Goal: Obtain resource: Obtain resource

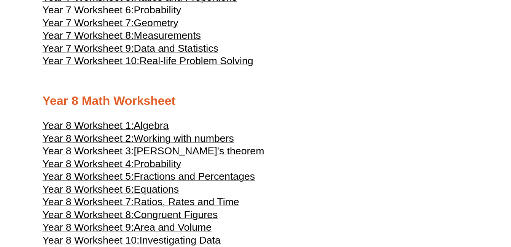
scroll to position [1840, 0]
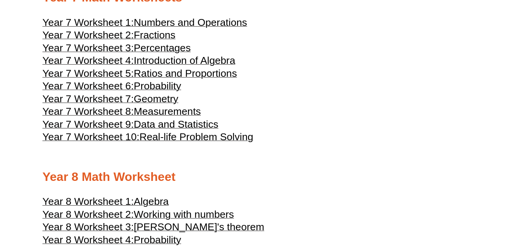
click at [157, 105] on span "Geometry" at bounding box center [156, 98] width 44 height 11
click at [166, 117] on span "Measurements" at bounding box center [167, 111] width 67 height 11
click at [141, 117] on span "Measurements" at bounding box center [167, 111] width 67 height 11
click at [158, 130] on span "Data and Statistics" at bounding box center [176, 124] width 84 height 11
click at [151, 143] on span "Real-life Problem Solving" at bounding box center [196, 136] width 114 height 11
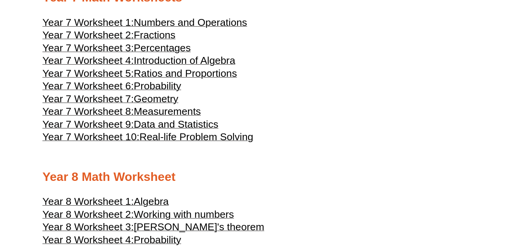
click at [180, 130] on span "Data and Statistics" at bounding box center [176, 124] width 84 height 11
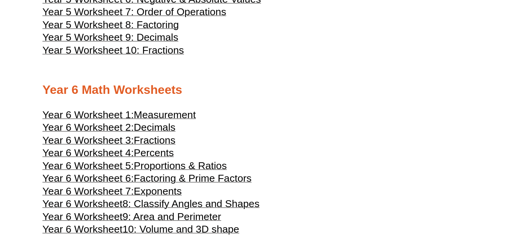
scroll to position [1269, 0]
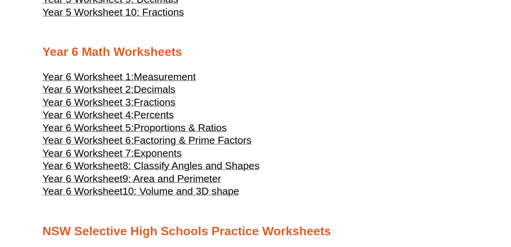
click at [153, 108] on span "Fractions" at bounding box center [155, 102] width 42 height 11
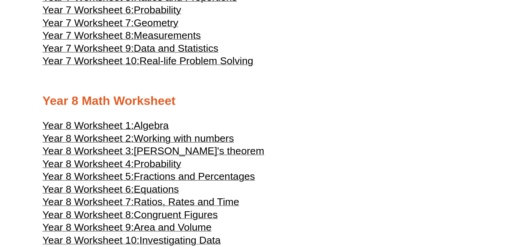
scroll to position [1954, 0]
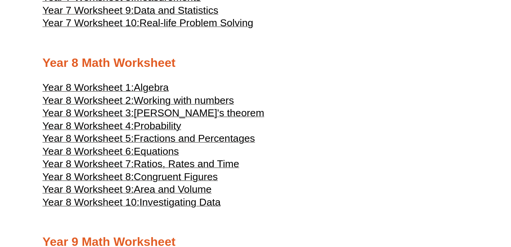
click at [158, 93] on span "Algebra" at bounding box center [151, 87] width 35 height 11
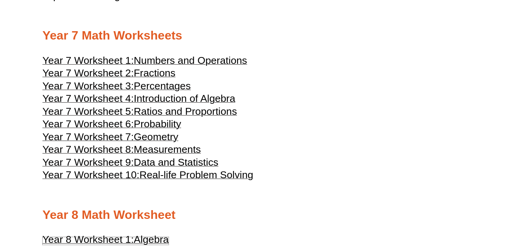
scroll to position [1840, 0]
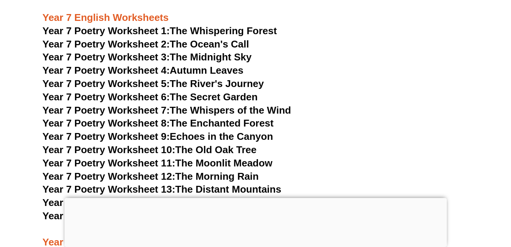
scroll to position [4720, 0]
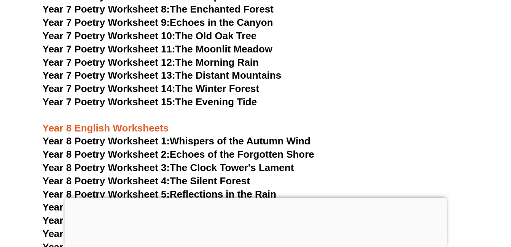
click at [215, 96] on link "Year 7 Poetry Worksheet 15: The Evening Tide" at bounding box center [150, 101] width 214 height 11
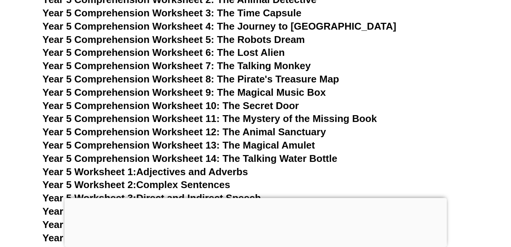
scroll to position [3427, 0]
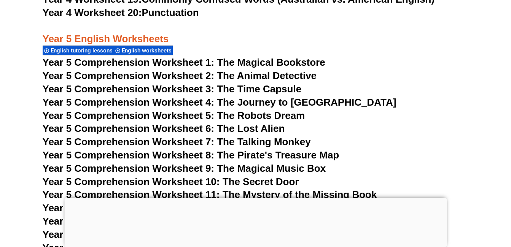
click at [252, 78] on span "Year 5 Comprehension Worksheet 2: The Animal Detective" at bounding box center [180, 75] width 274 height 11
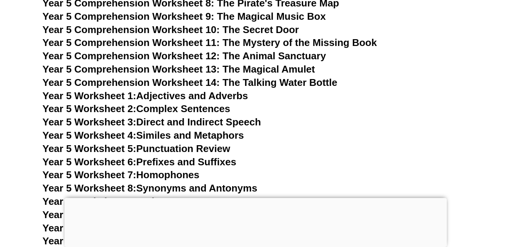
scroll to position [3617, 0]
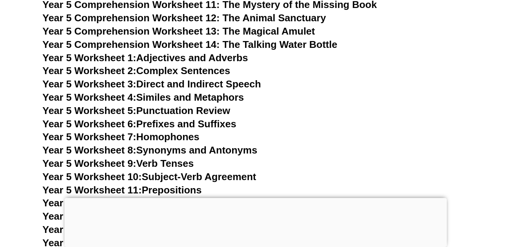
click at [263, 41] on span "Year 5 Comprehension Worksheet 14: The Talking Water Bottle" at bounding box center [190, 44] width 295 height 11
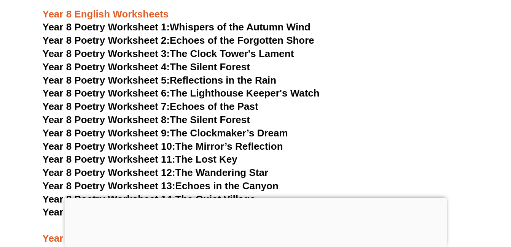
scroll to position [4796, 0]
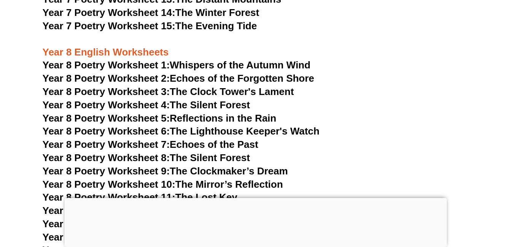
click at [253, 59] on link "Year 8 Poetry Worksheet 1: Whispers of the Autumn Wind" at bounding box center [177, 64] width 268 height 11
